Goal: Task Accomplishment & Management: Use online tool/utility

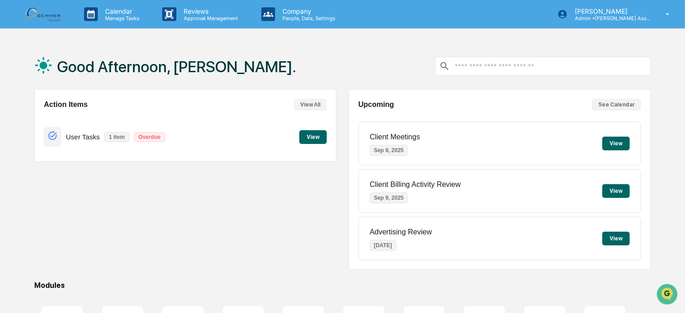
click at [539, 64] on input "text" at bounding box center [550, 66] width 193 height 9
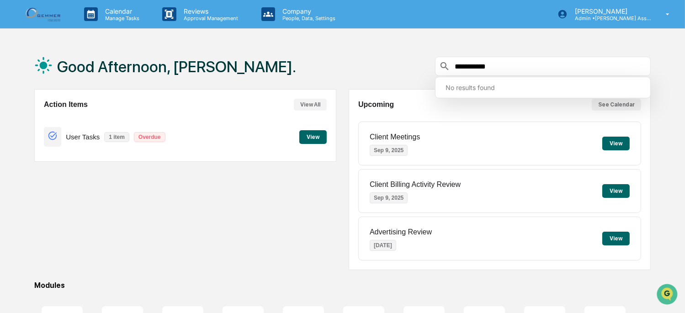
type input "**********"
click at [621, 106] on button "See Calendar" at bounding box center [616, 105] width 49 height 12
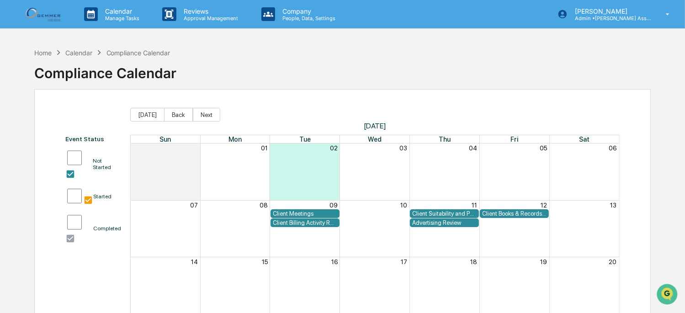
click at [455, 210] on div "Client Suitability and Performance Review" at bounding box center [444, 213] width 64 height 7
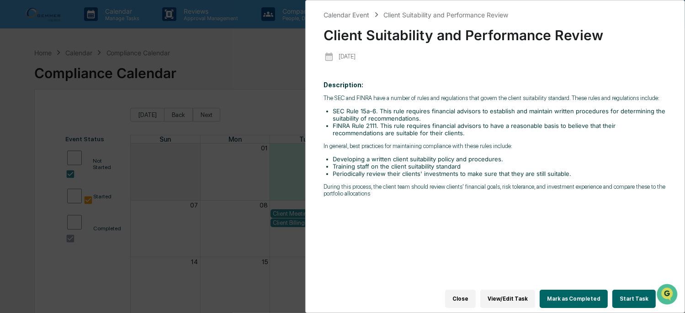
click at [633, 294] on button "Start Task" at bounding box center [634, 299] width 43 height 18
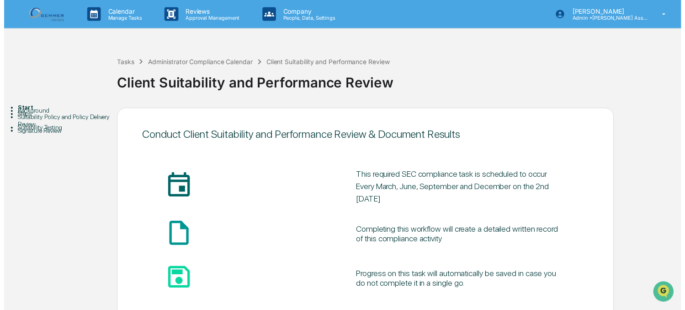
scroll to position [55, 0]
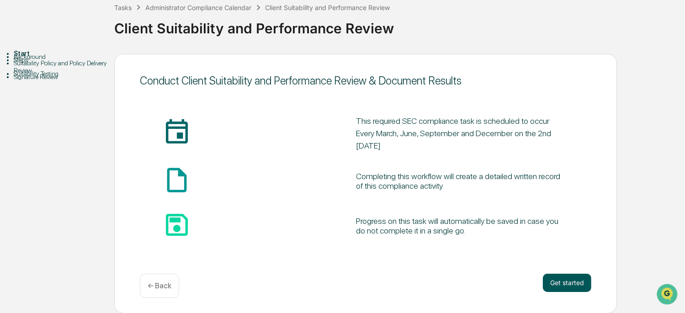
click at [552, 285] on button "Get started" at bounding box center [567, 283] width 48 height 18
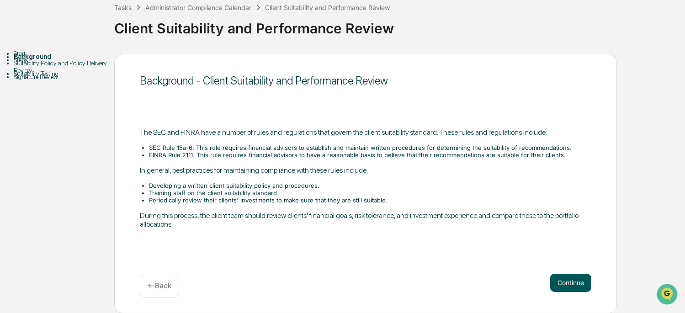
click at [560, 280] on button "Continue" at bounding box center [571, 283] width 41 height 18
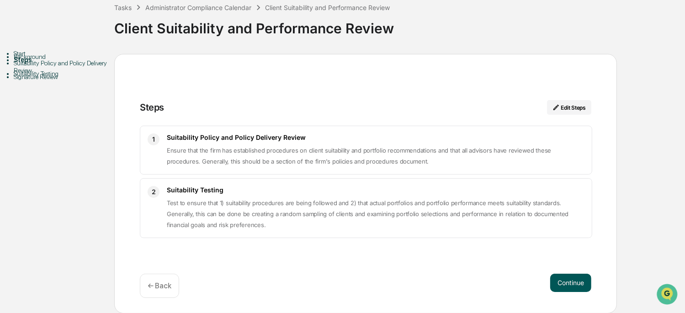
click at [558, 278] on button "Continue" at bounding box center [571, 283] width 41 height 18
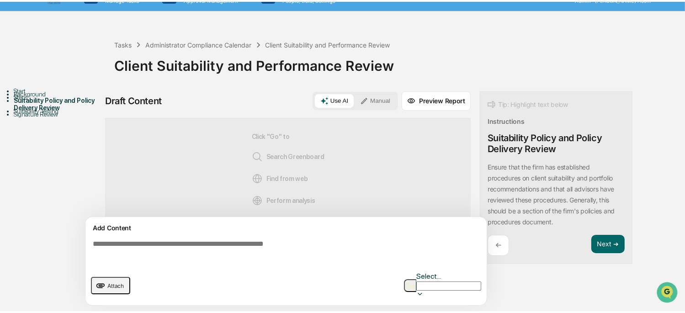
scroll to position [6, 0]
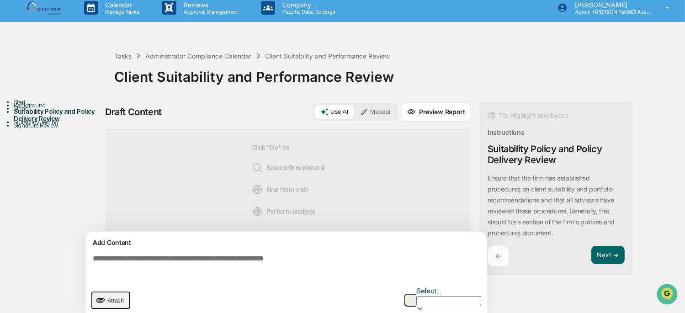
click at [441, 222] on div "Click "Go" to Search Greenboard Find from web Perform analysis" at bounding box center [288, 180] width 366 height 103
click at [602, 249] on button "Next ➔" at bounding box center [608, 255] width 33 height 19
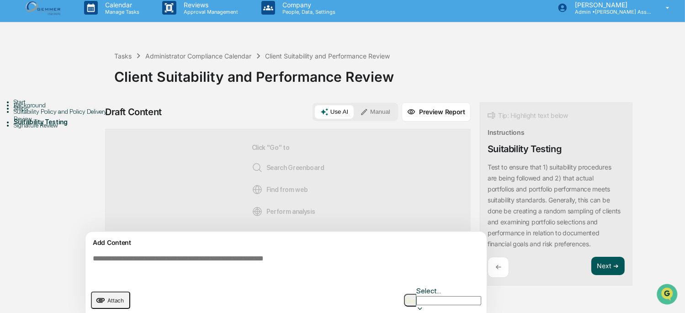
click at [605, 265] on button "Next ➔" at bounding box center [608, 266] width 33 height 19
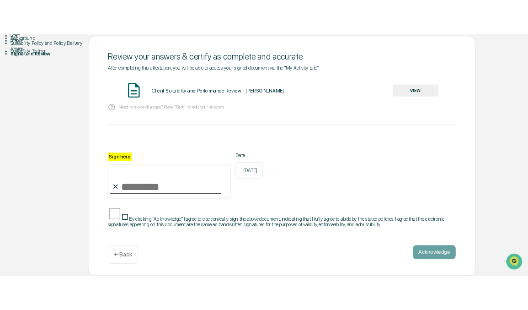
scroll to position [0, 0]
